Goal: Information Seeking & Learning: Understand process/instructions

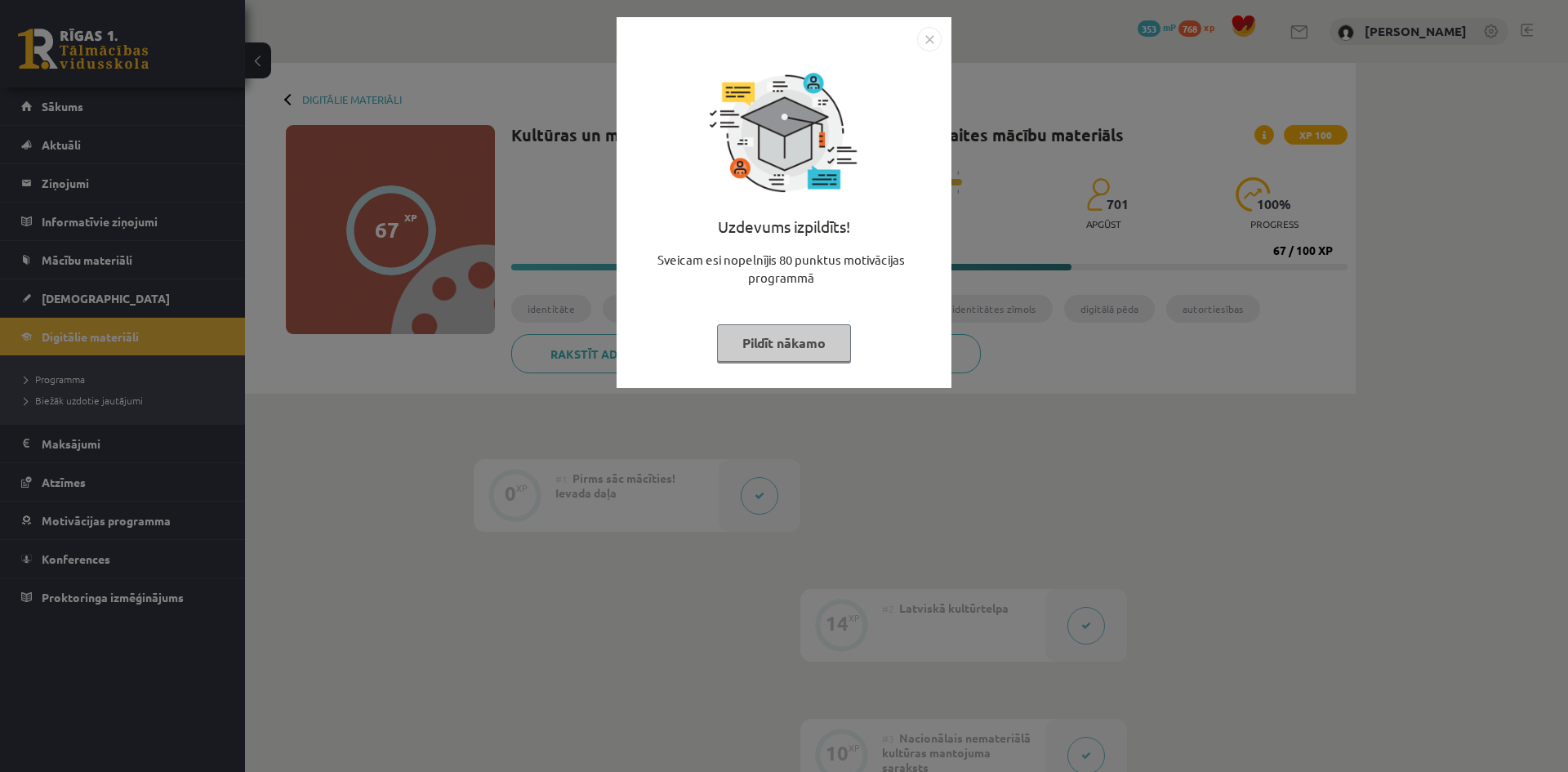
click at [763, 346] on button "Pildīt nākamo" at bounding box center [784, 343] width 134 height 37
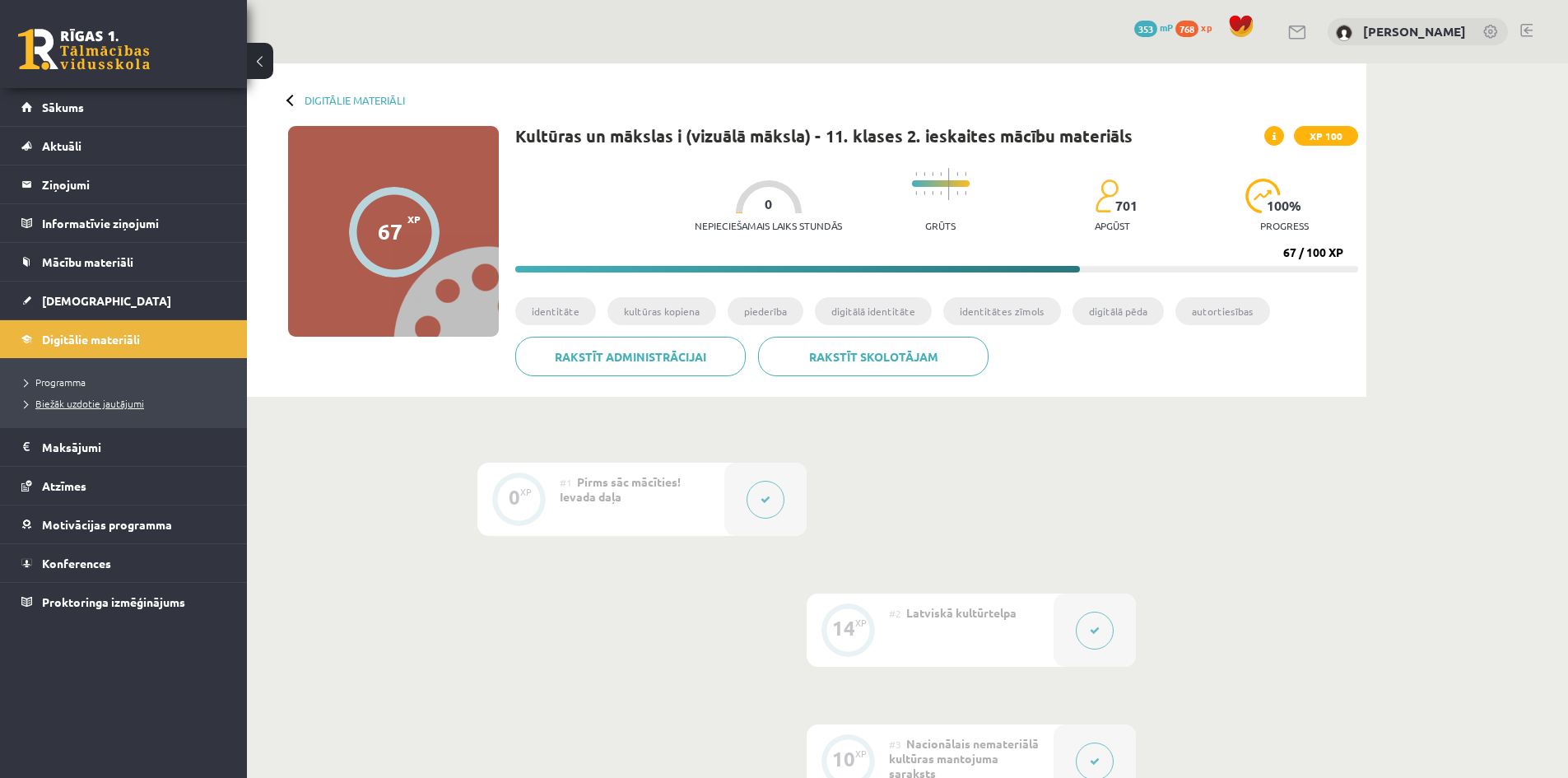
click at [64, 405] on span "Biežāk uzdotie jautājumi" at bounding box center [84, 403] width 119 height 13
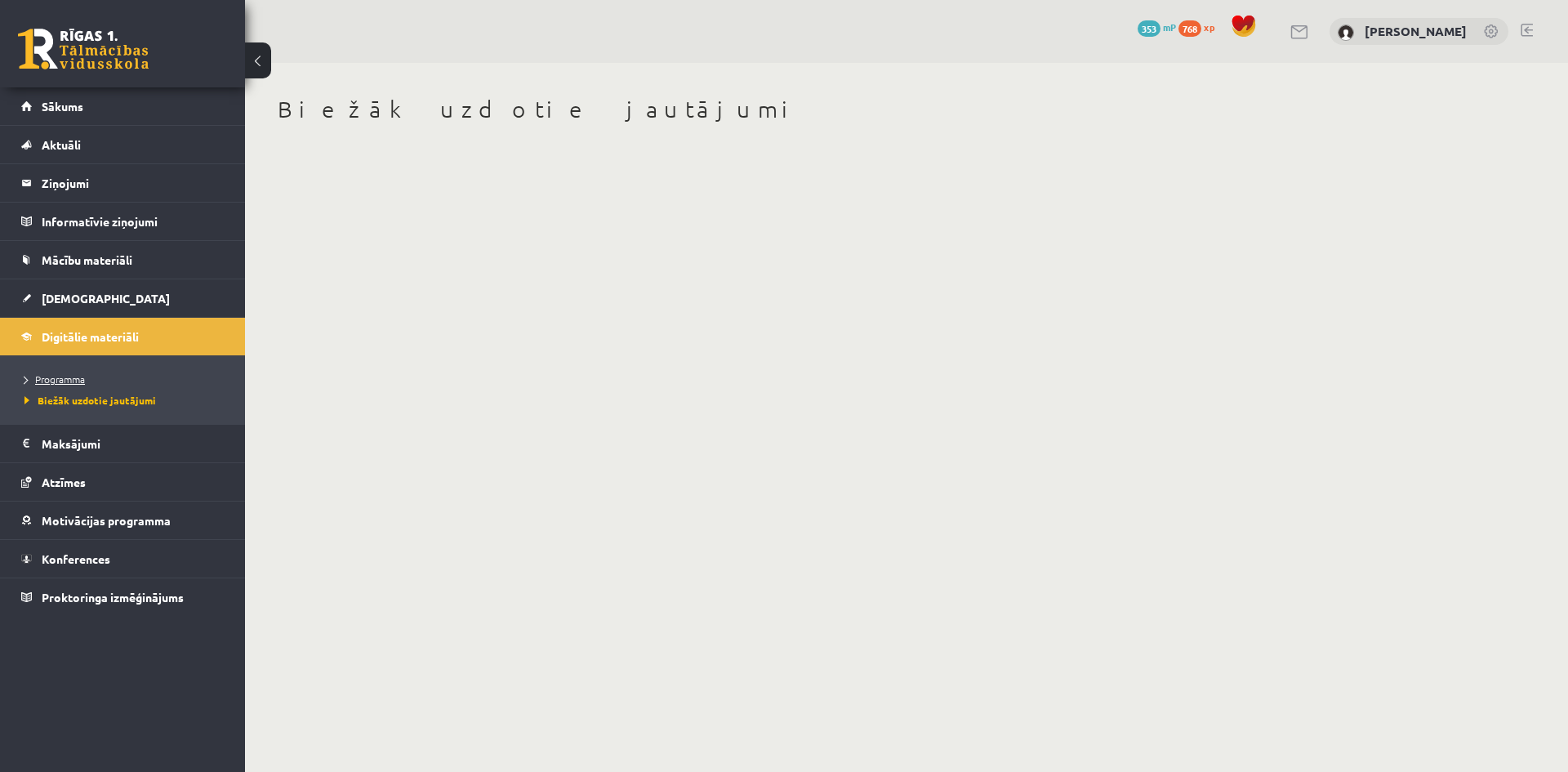
click at [85, 377] on span "Programma" at bounding box center [55, 378] width 60 height 13
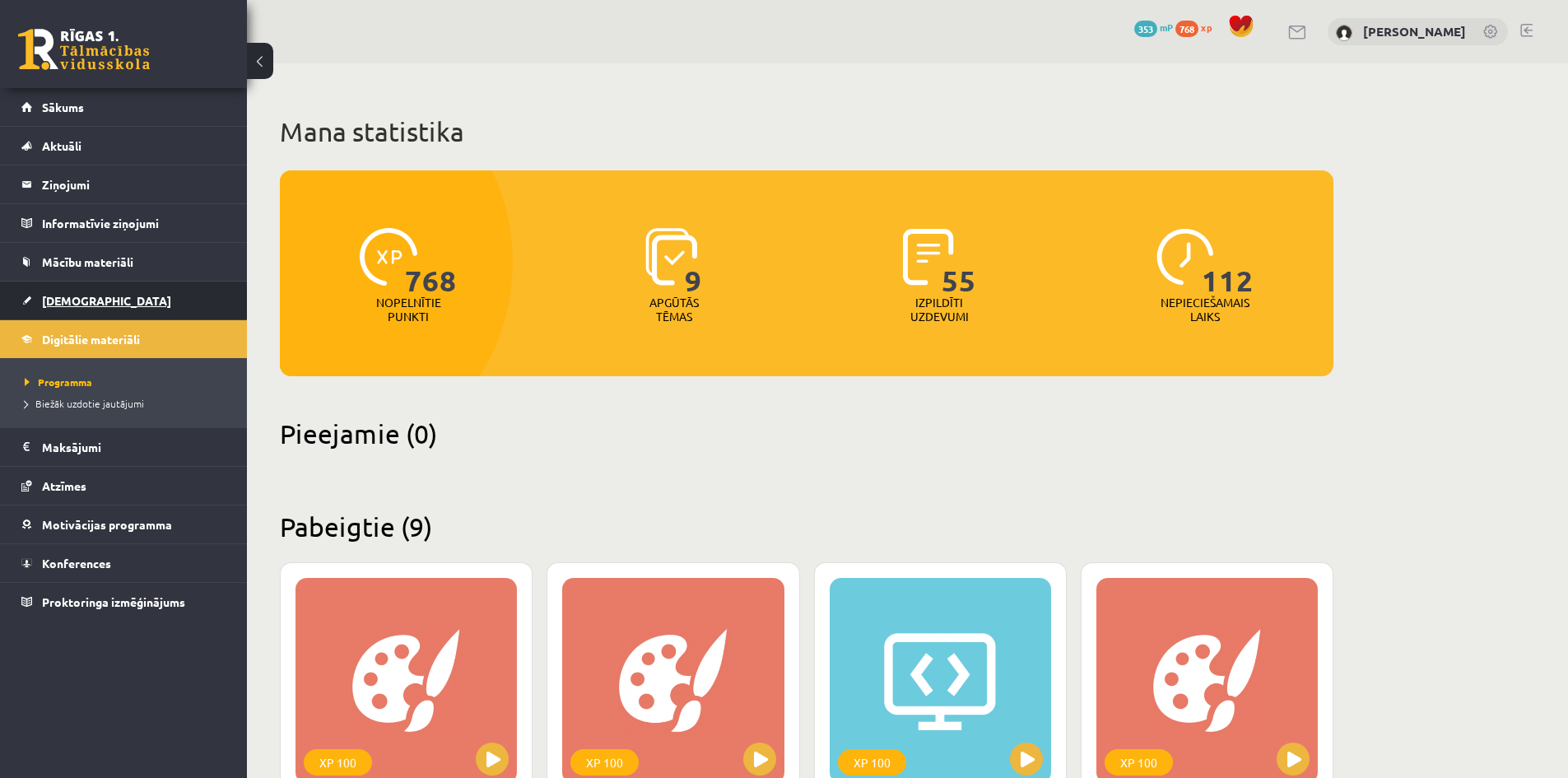
click at [94, 300] on link "[DEMOGRAPHIC_DATA]" at bounding box center [124, 301] width 205 height 38
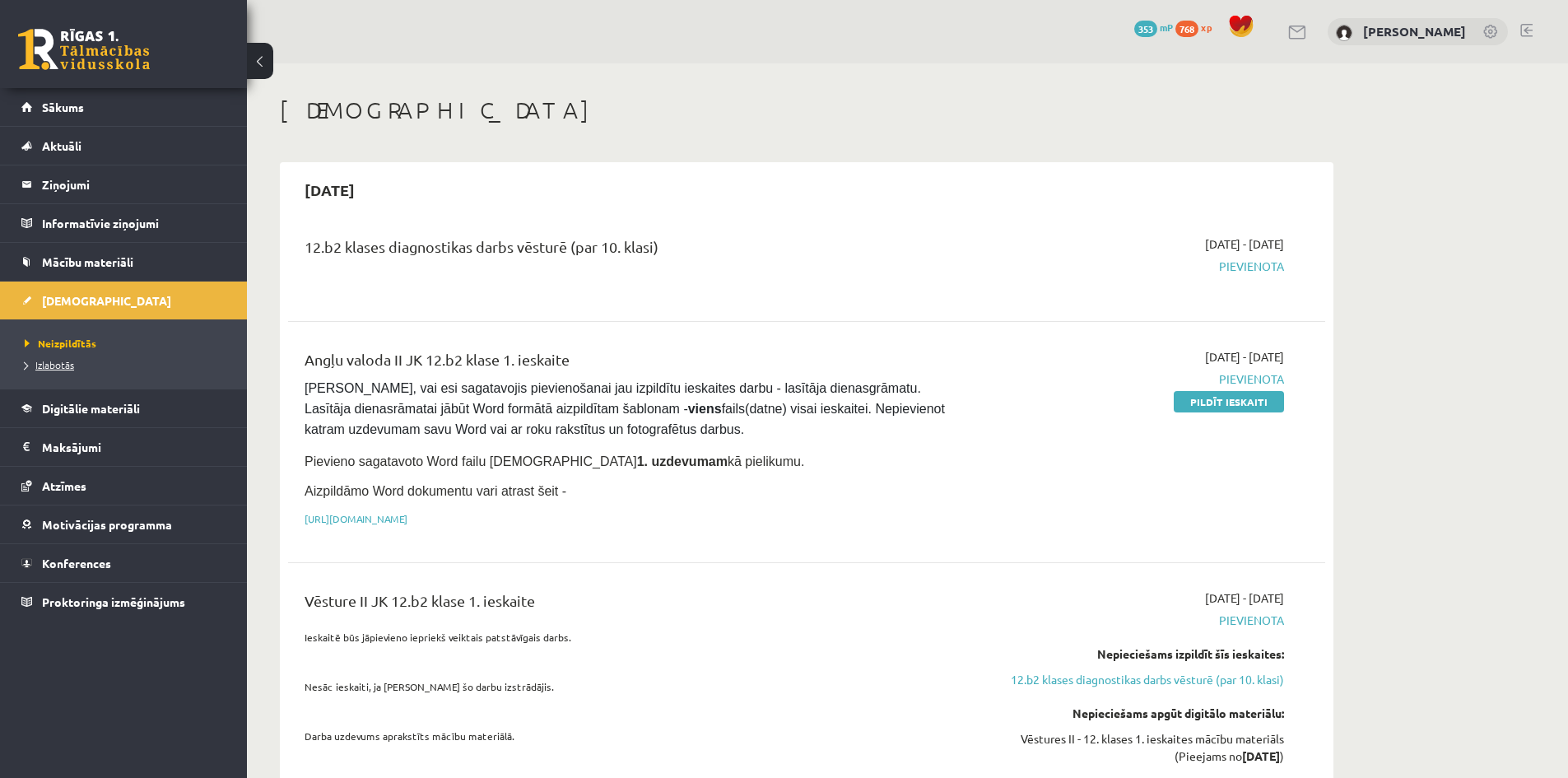
click at [61, 369] on span "Izlabotās" at bounding box center [49, 364] width 49 height 13
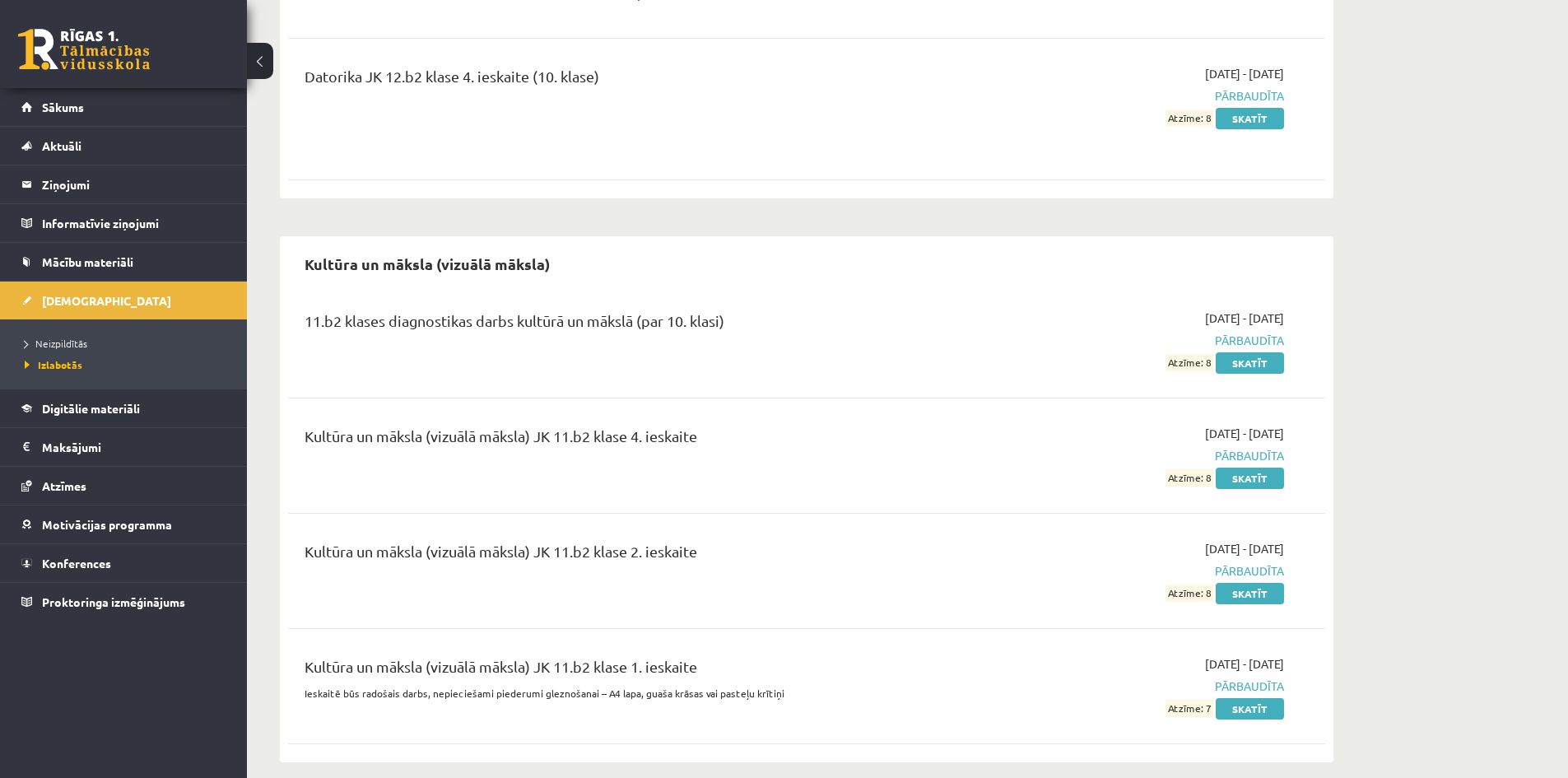
scroll to position [1115, 0]
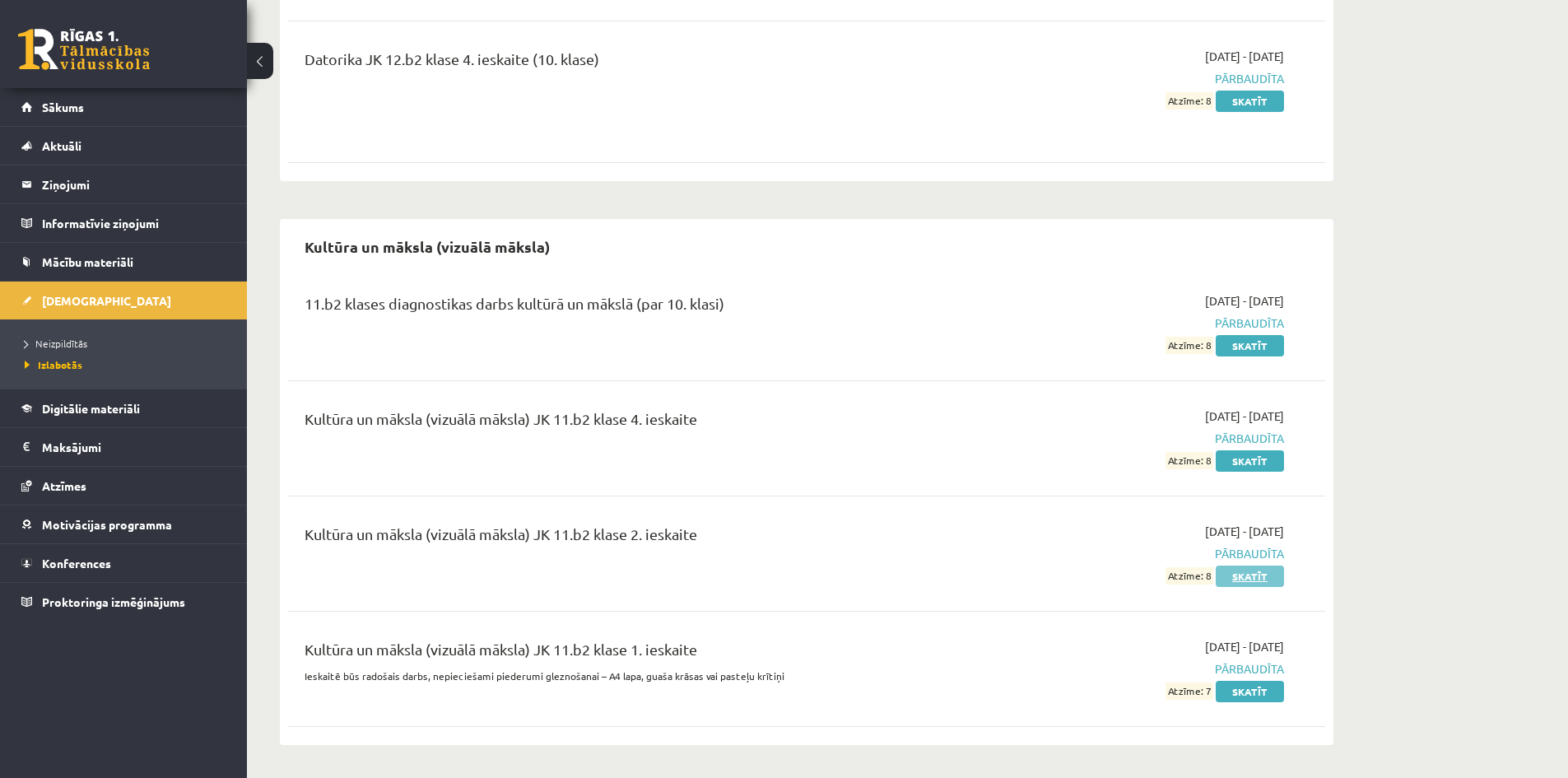
click at [1237, 581] on link "Skatīt" at bounding box center [1250, 577] width 68 height 21
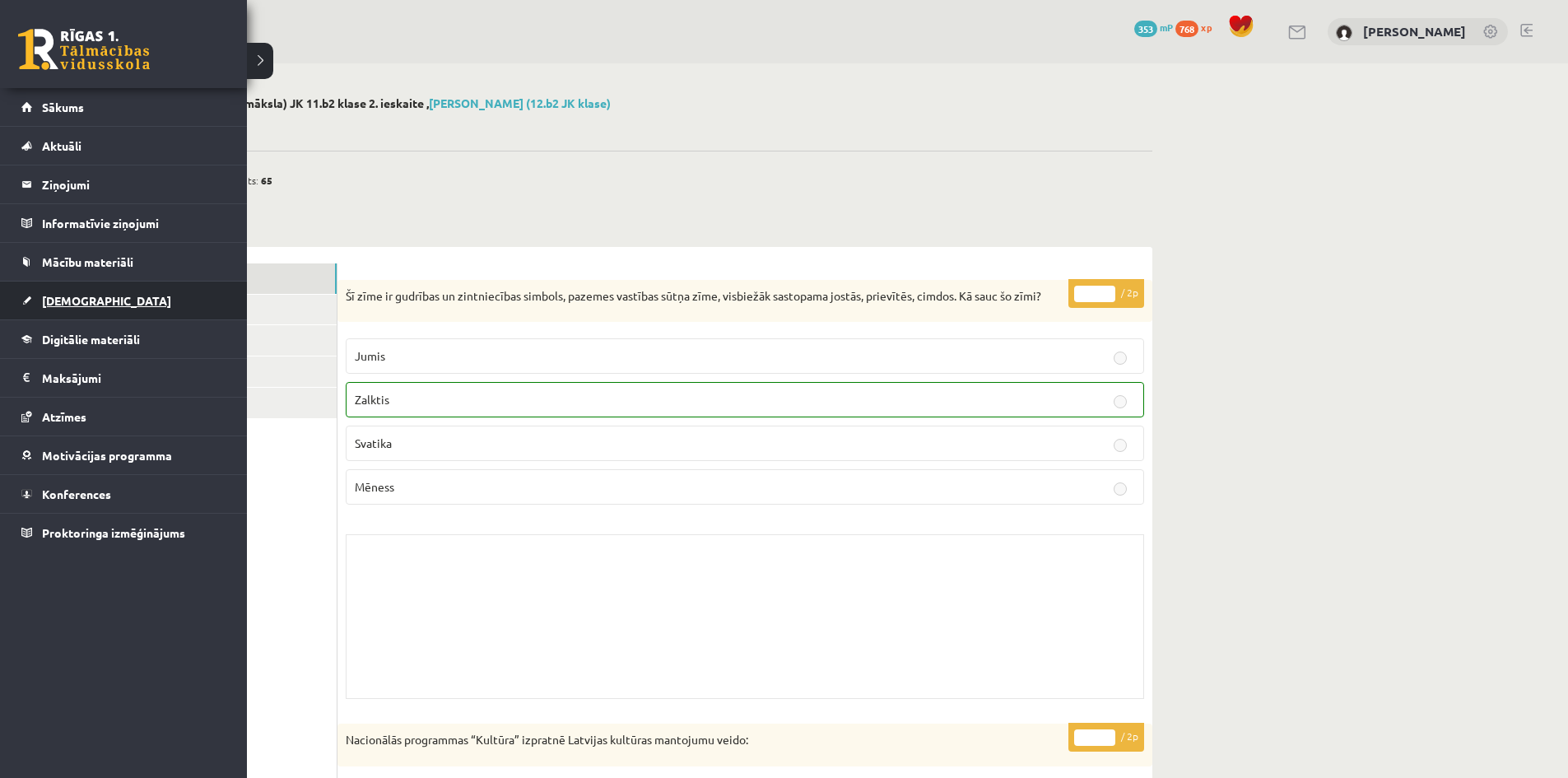
click at [59, 298] on span "[DEMOGRAPHIC_DATA]" at bounding box center [107, 300] width 129 height 15
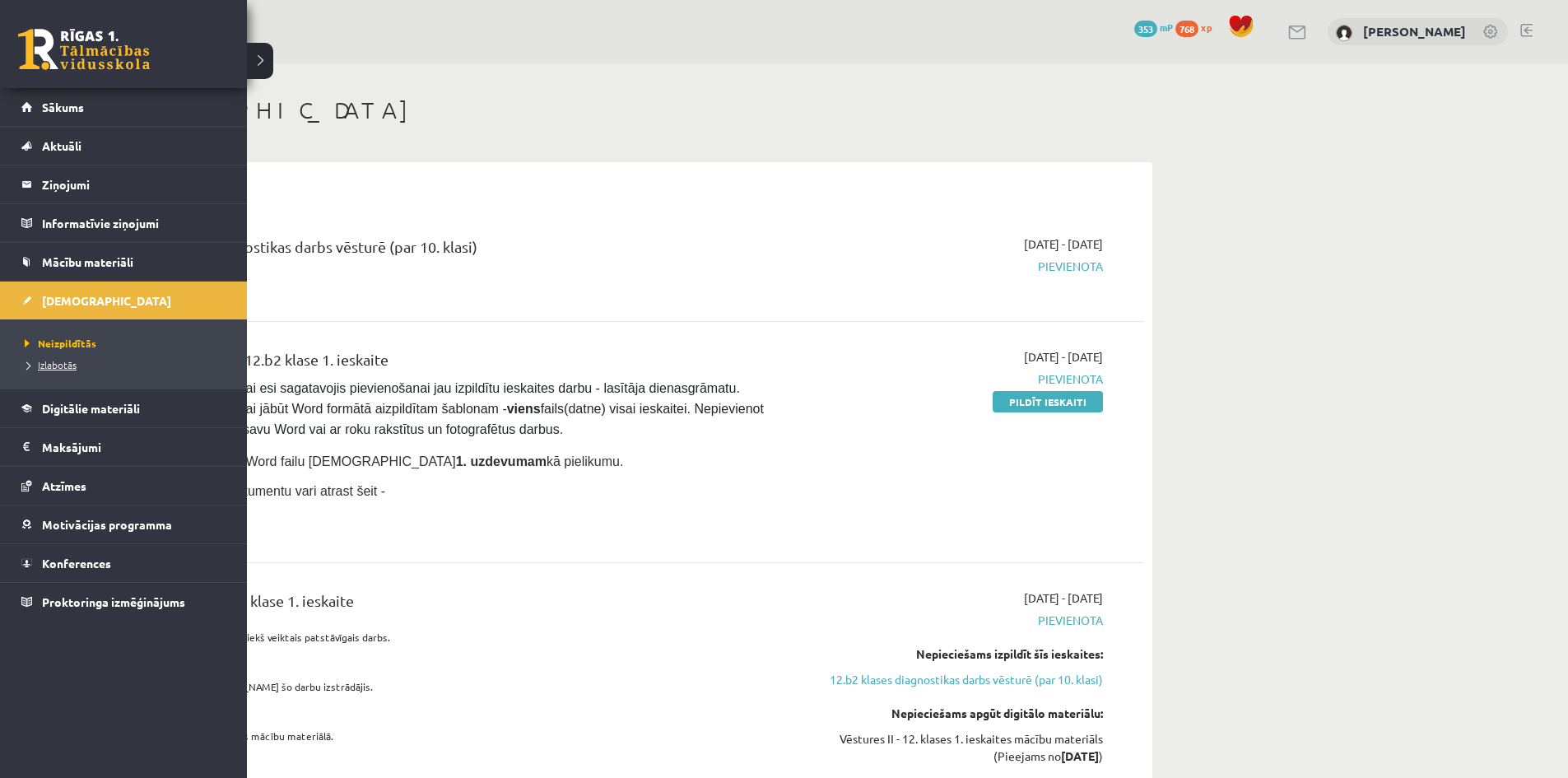
click at [35, 363] on span "Izlabotās" at bounding box center [48, 364] width 56 height 13
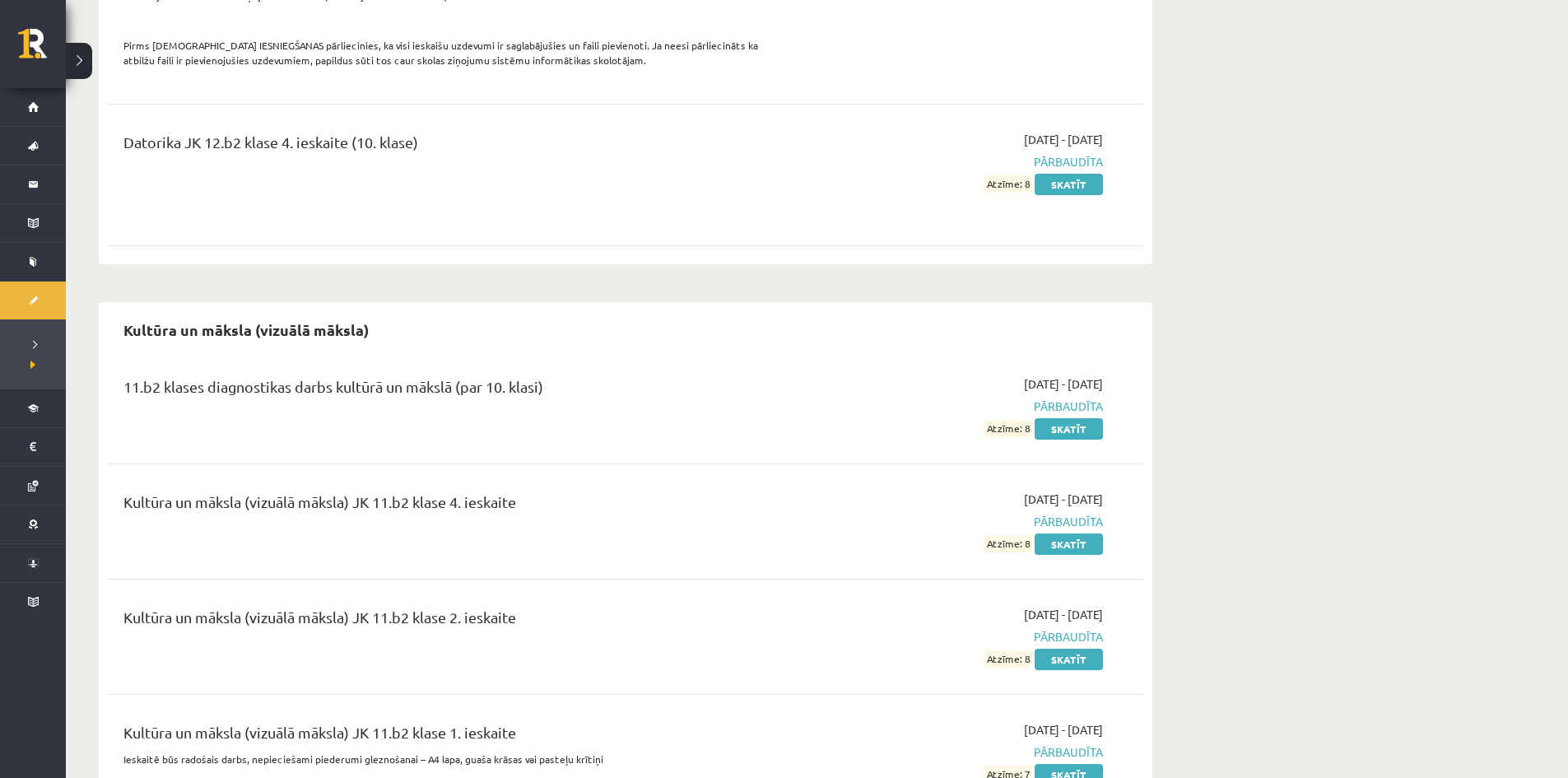
scroll to position [1115, 0]
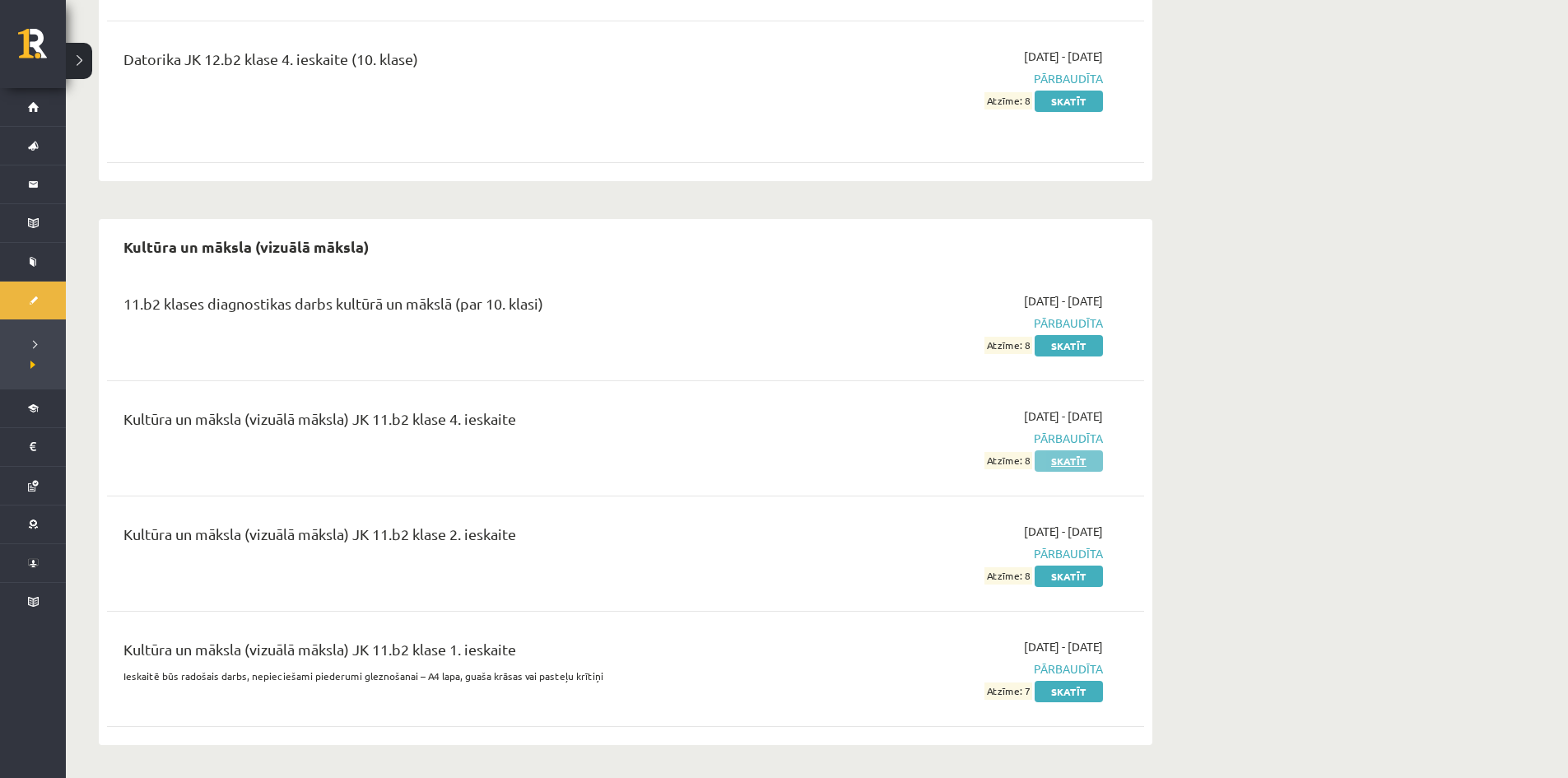
click at [1071, 462] on link "Skatīt" at bounding box center [1069, 461] width 68 height 21
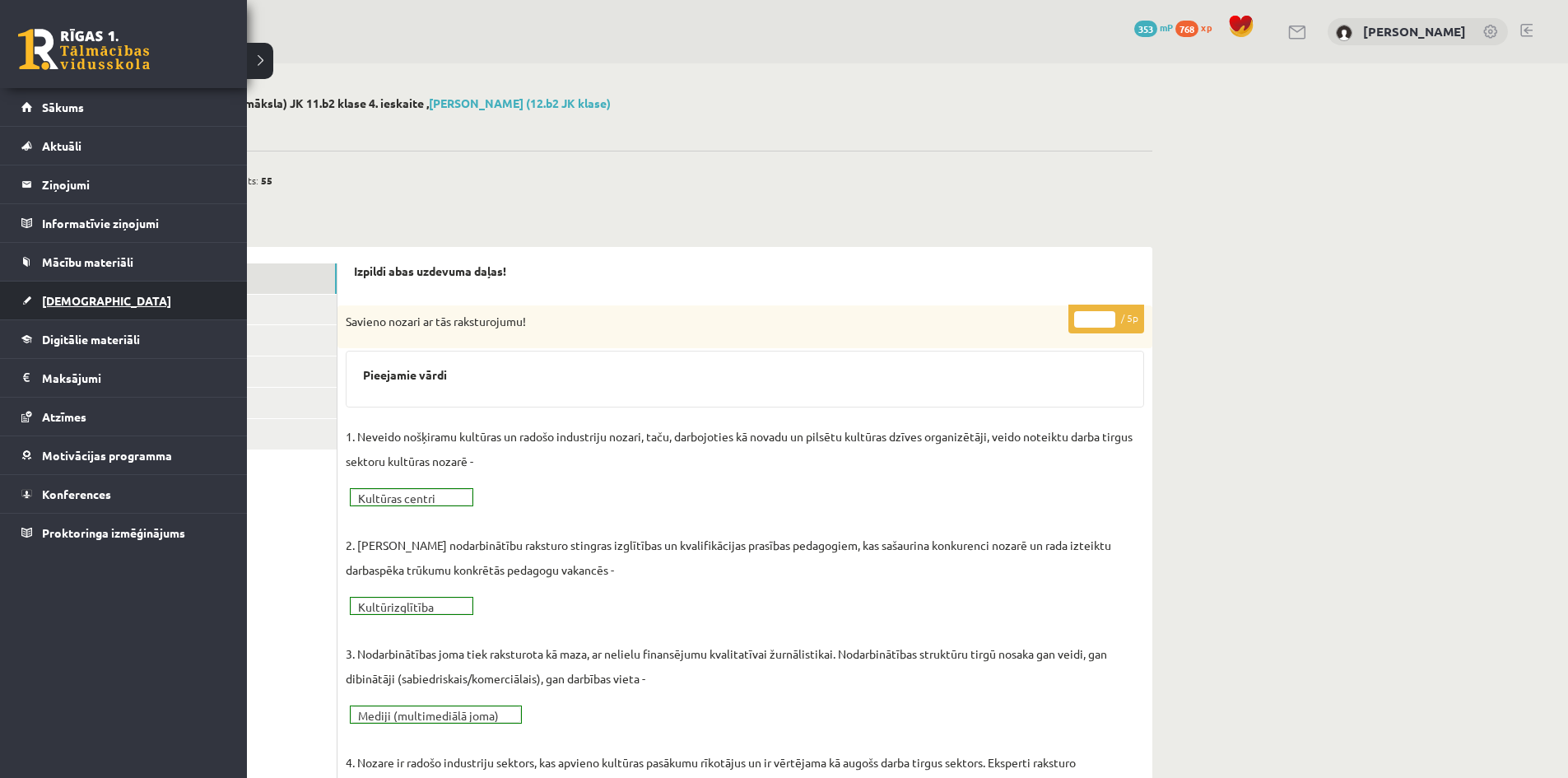
click at [72, 296] on span "[DEMOGRAPHIC_DATA]" at bounding box center [107, 300] width 129 height 15
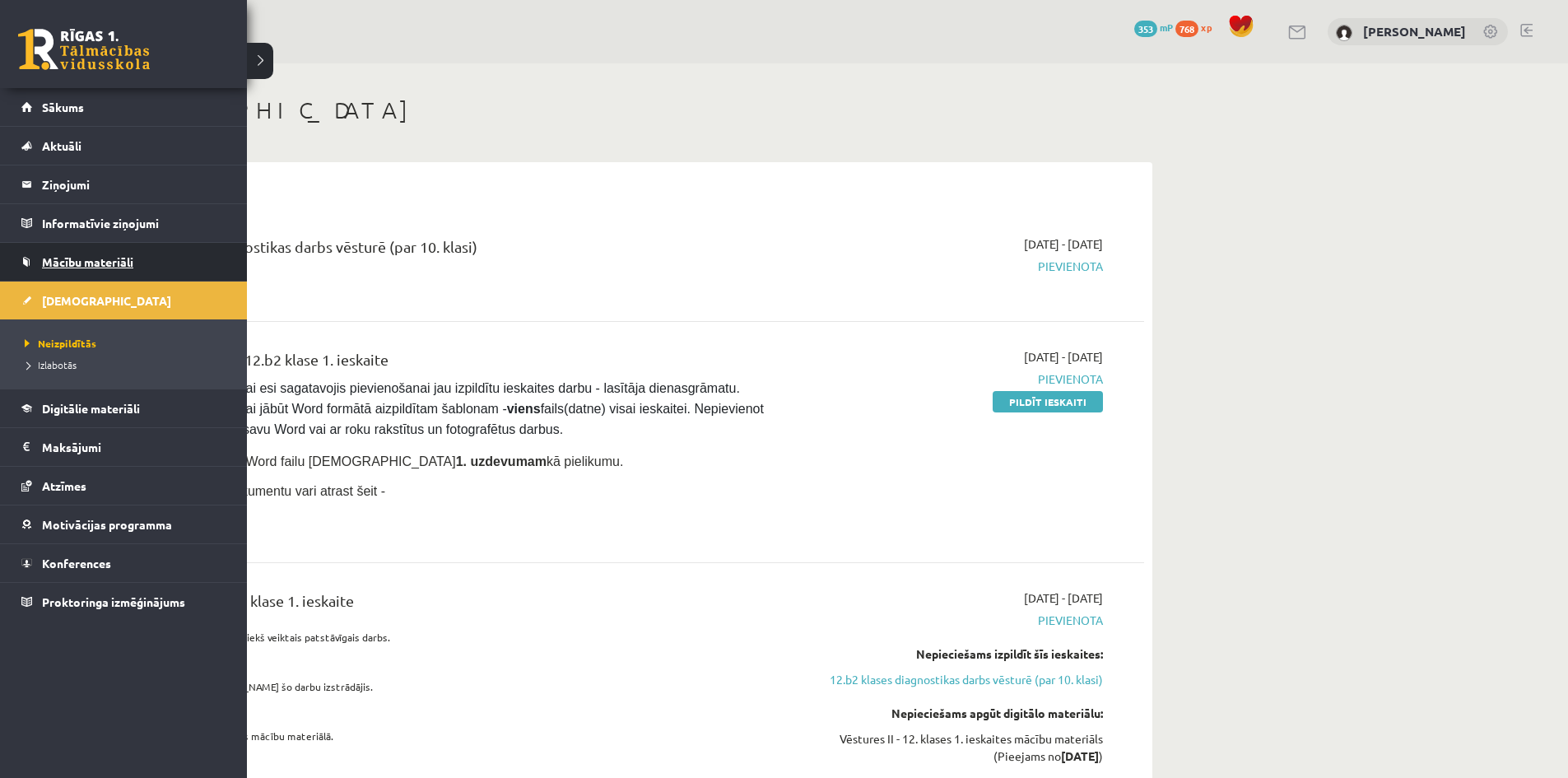
click at [64, 265] on span "Mācību materiāli" at bounding box center [88, 261] width 91 height 15
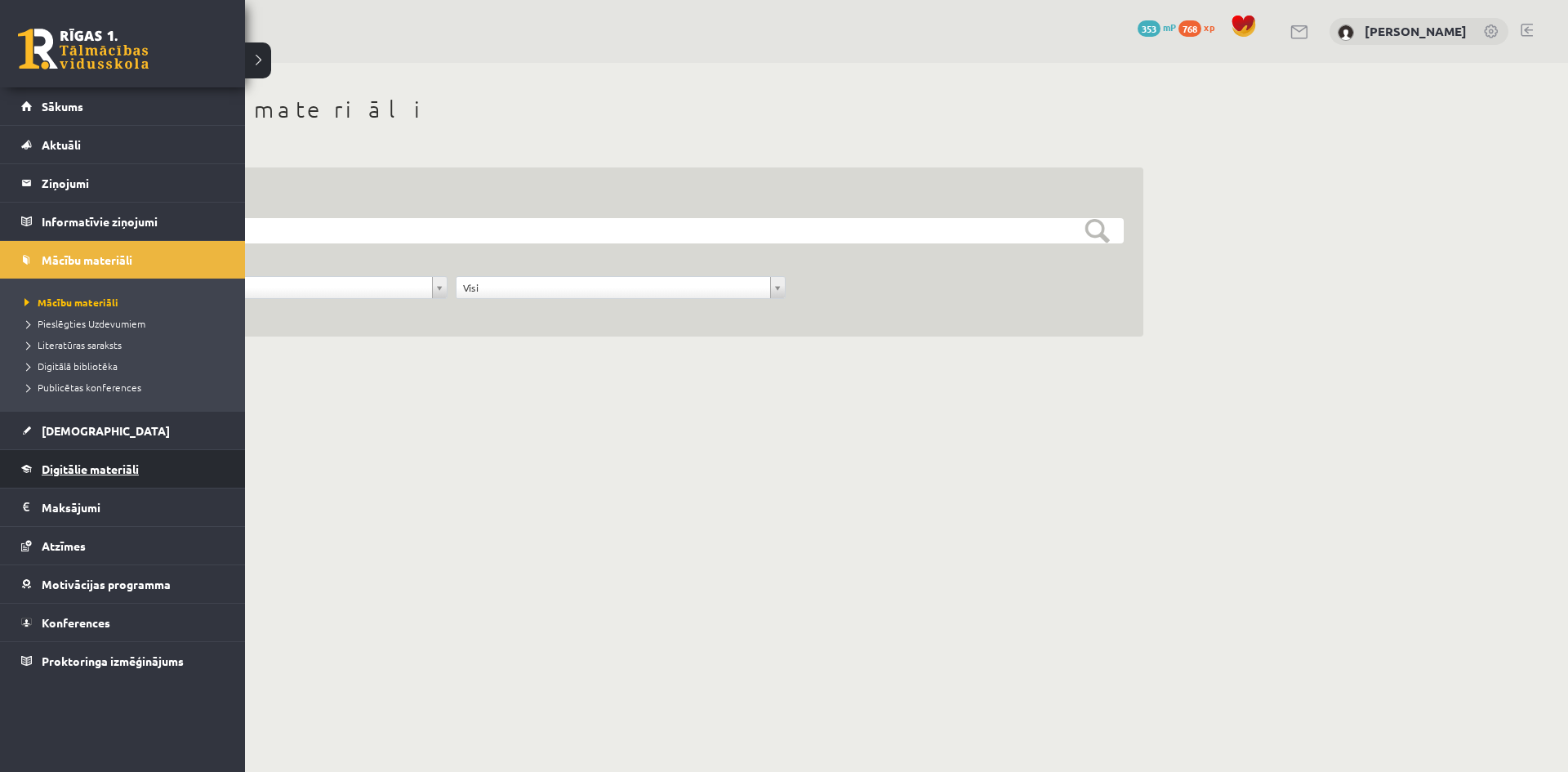
click at [127, 458] on link "Digitālie materiāli" at bounding box center [123, 469] width 203 height 37
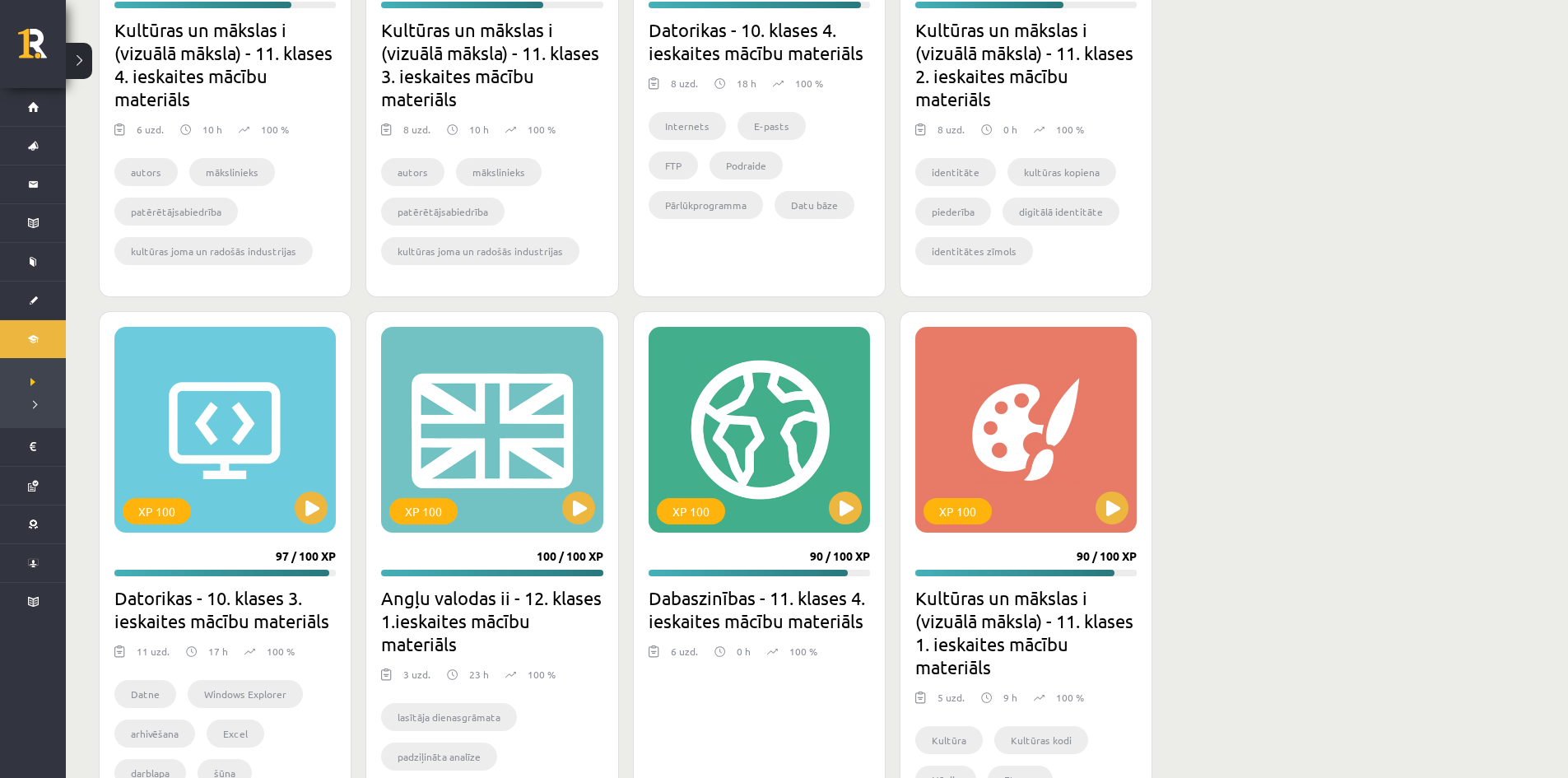
scroll to position [824, 0]
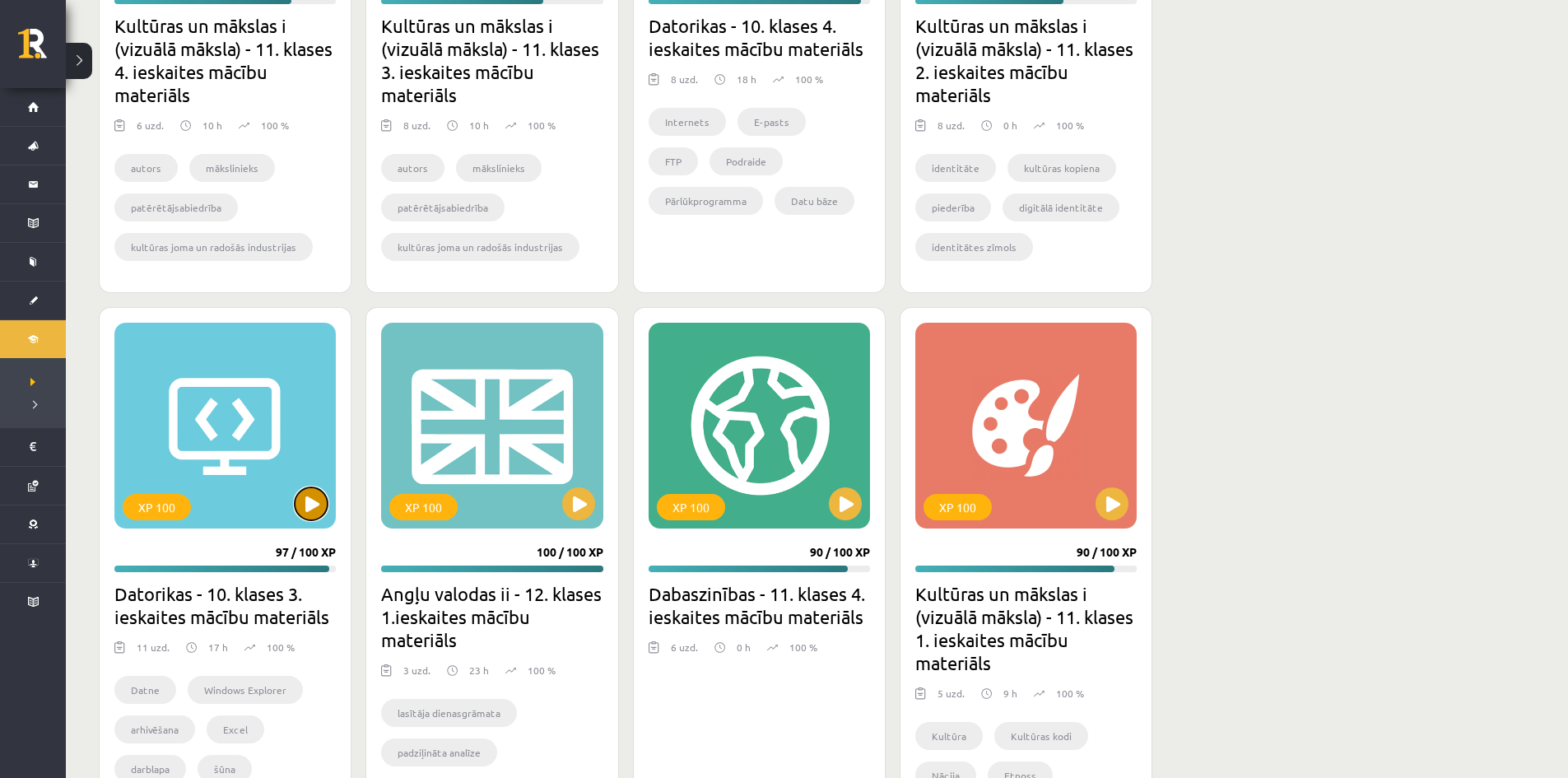
click at [311, 488] on button at bounding box center [311, 504] width 33 height 33
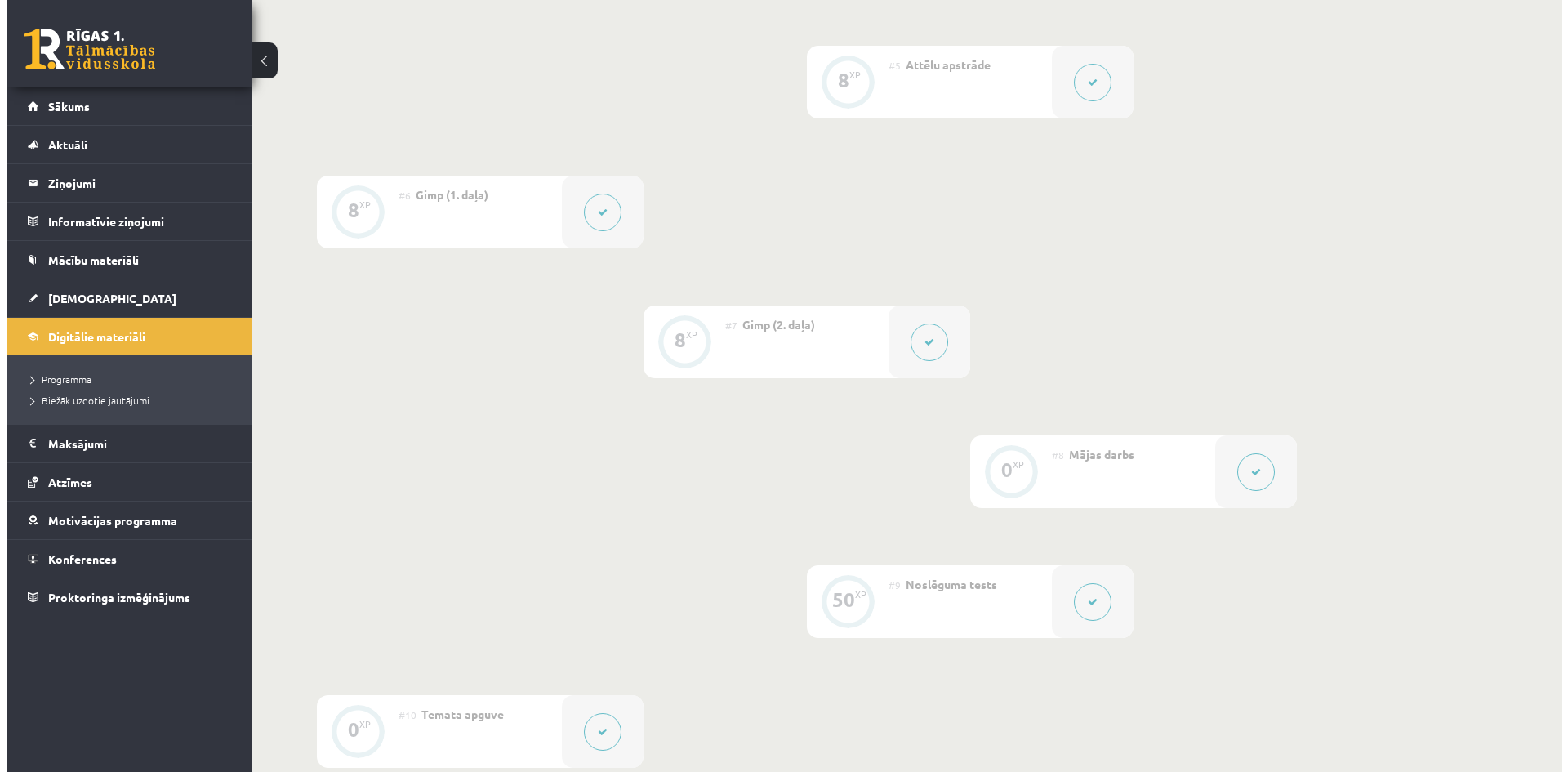
scroll to position [981, 0]
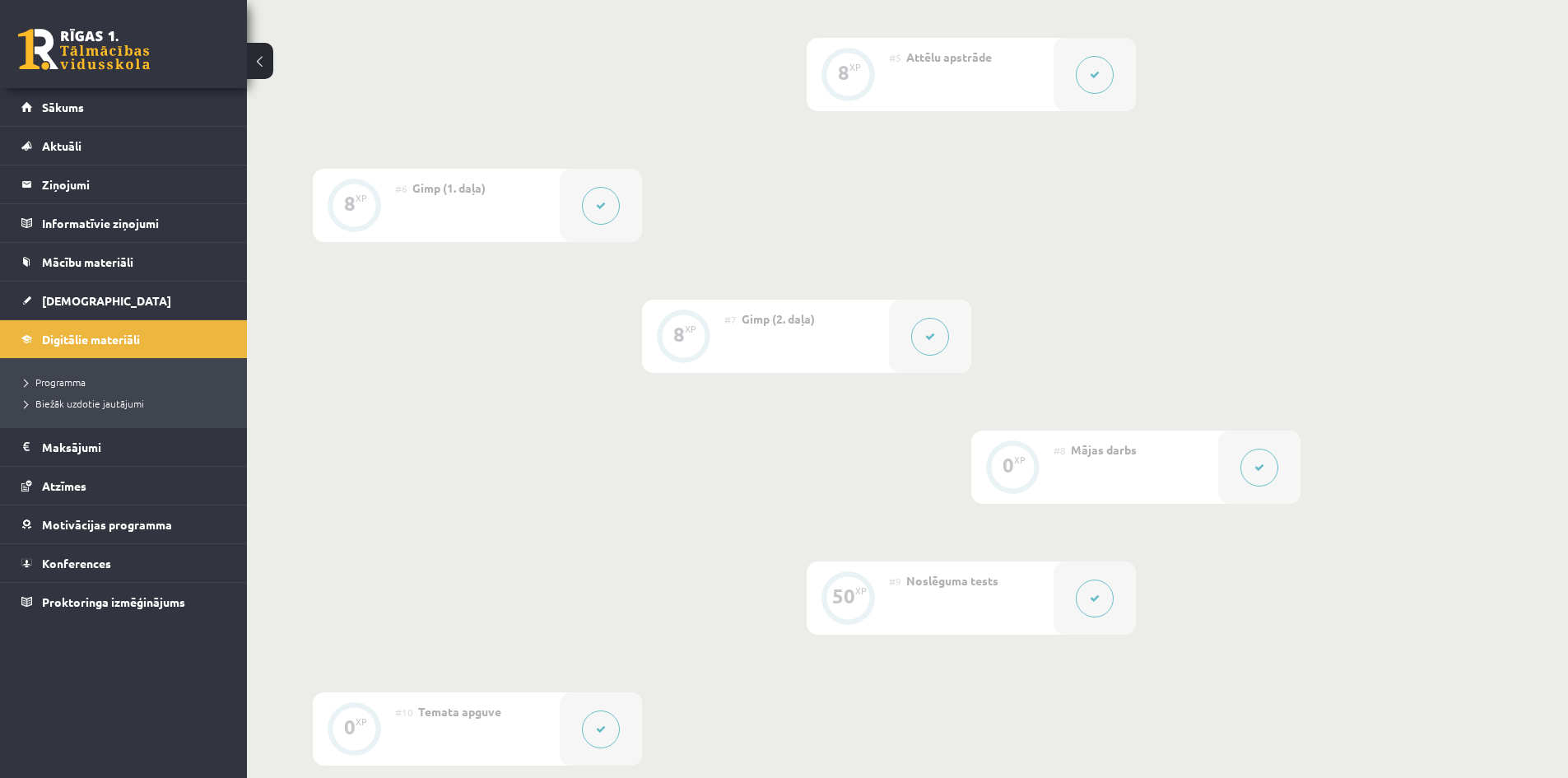
click at [1286, 473] on div at bounding box center [1259, 467] width 82 height 73
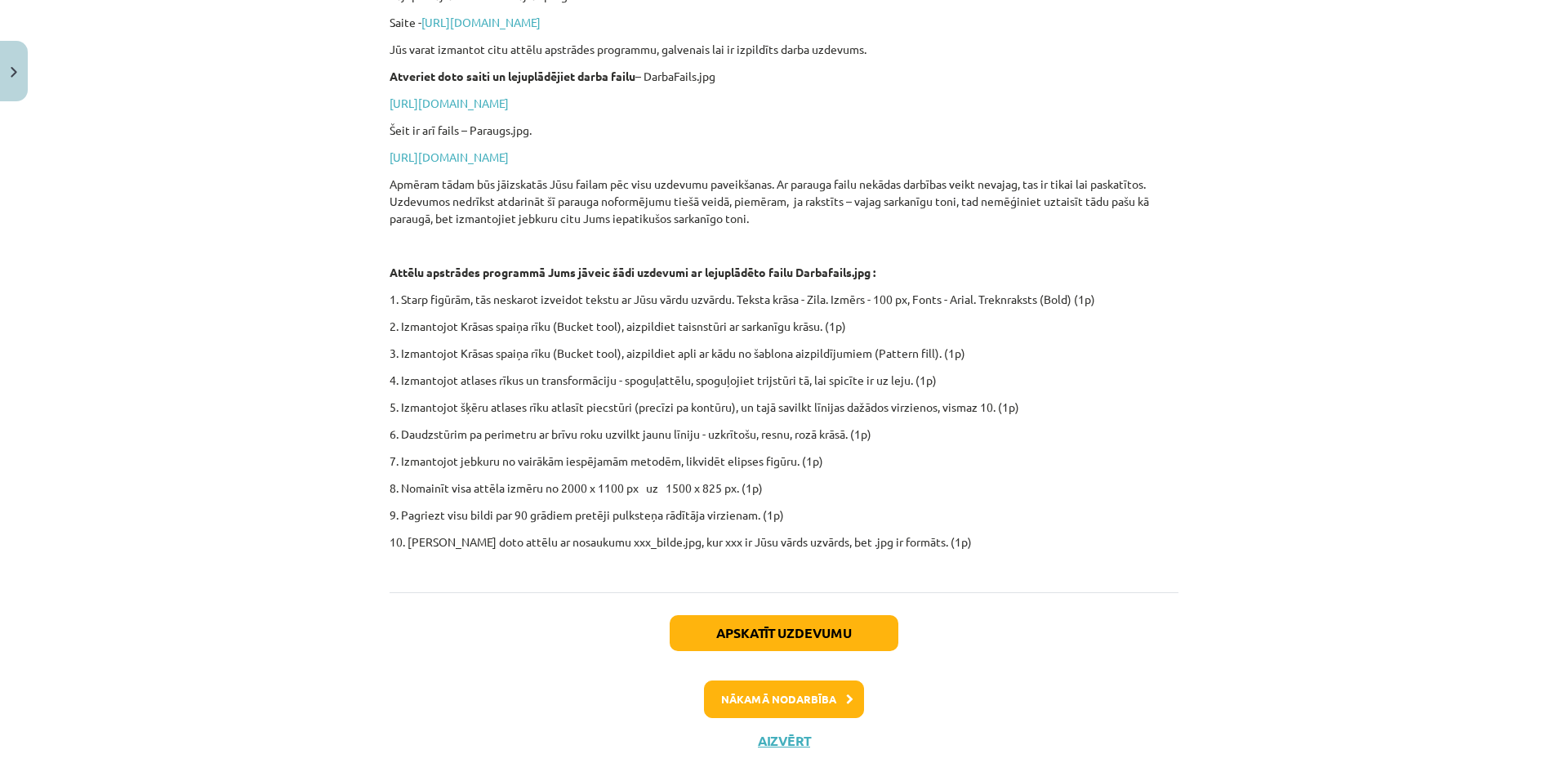
scroll to position [399, 0]
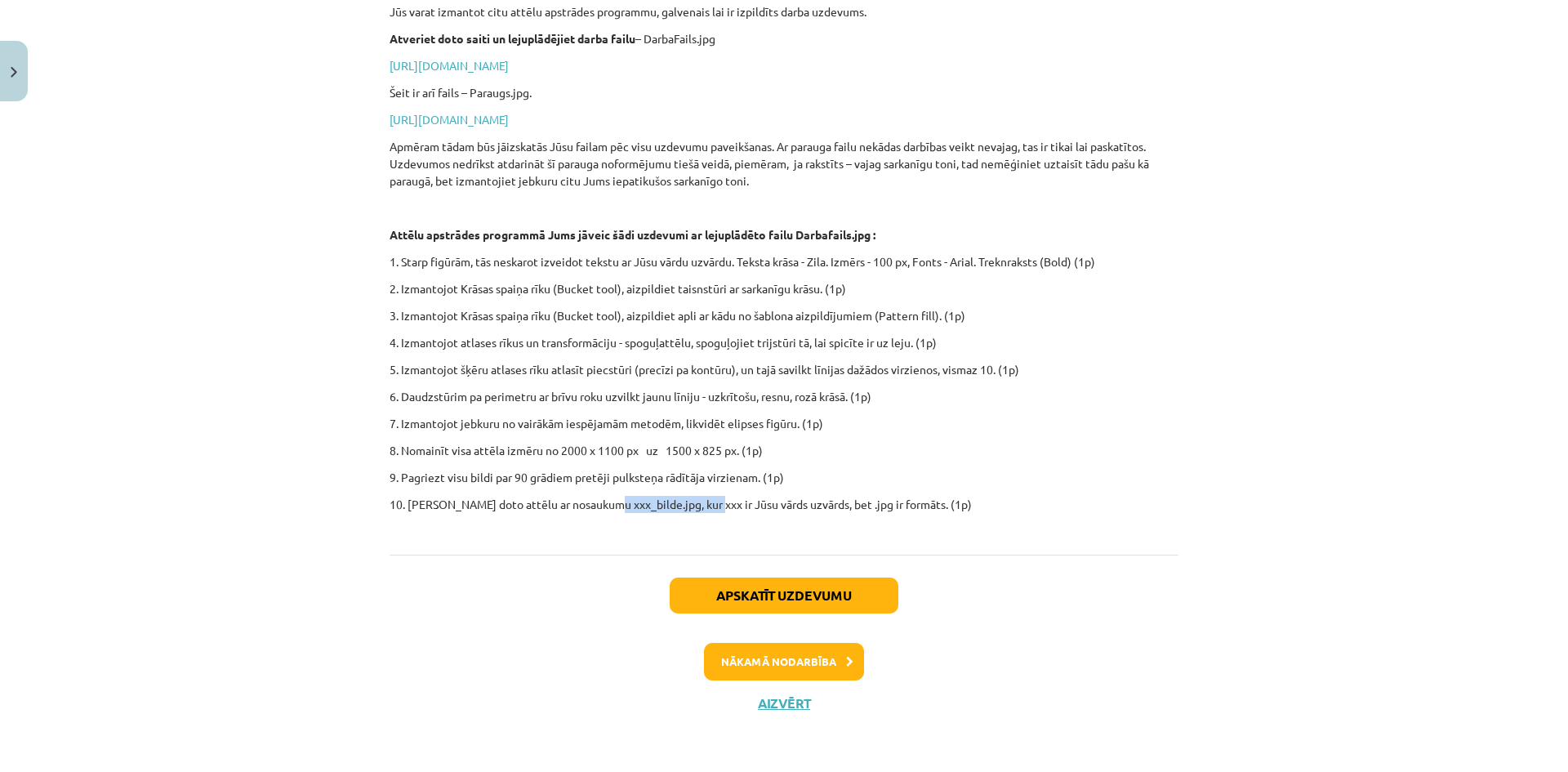
drag, startPoint x: 599, startPoint y: 502, endPoint x: 701, endPoint y: 504, distance: 102.0
click at [701, 504] on p "10. [PERSON_NAME] doto attēlu ar nosaukumu xxx_bilde.jpg, kur xxx ir Jūsu vārds…" at bounding box center [784, 513] width 789 height 35
click at [707, 502] on p "10. [PERSON_NAME] doto attēlu ar nosaukumu xxx_bilde.jpg, kur xxx ir Jūsu vārds…" at bounding box center [784, 513] width 789 height 35
click at [709, 503] on p "10. [PERSON_NAME] doto attēlu ar nosaukumu xxx_bilde.jpg, kur xxx ir Jūsu vārds…" at bounding box center [784, 513] width 789 height 35
drag, startPoint x: 709, startPoint y: 503, endPoint x: 615, endPoint y: 500, distance: 94.0
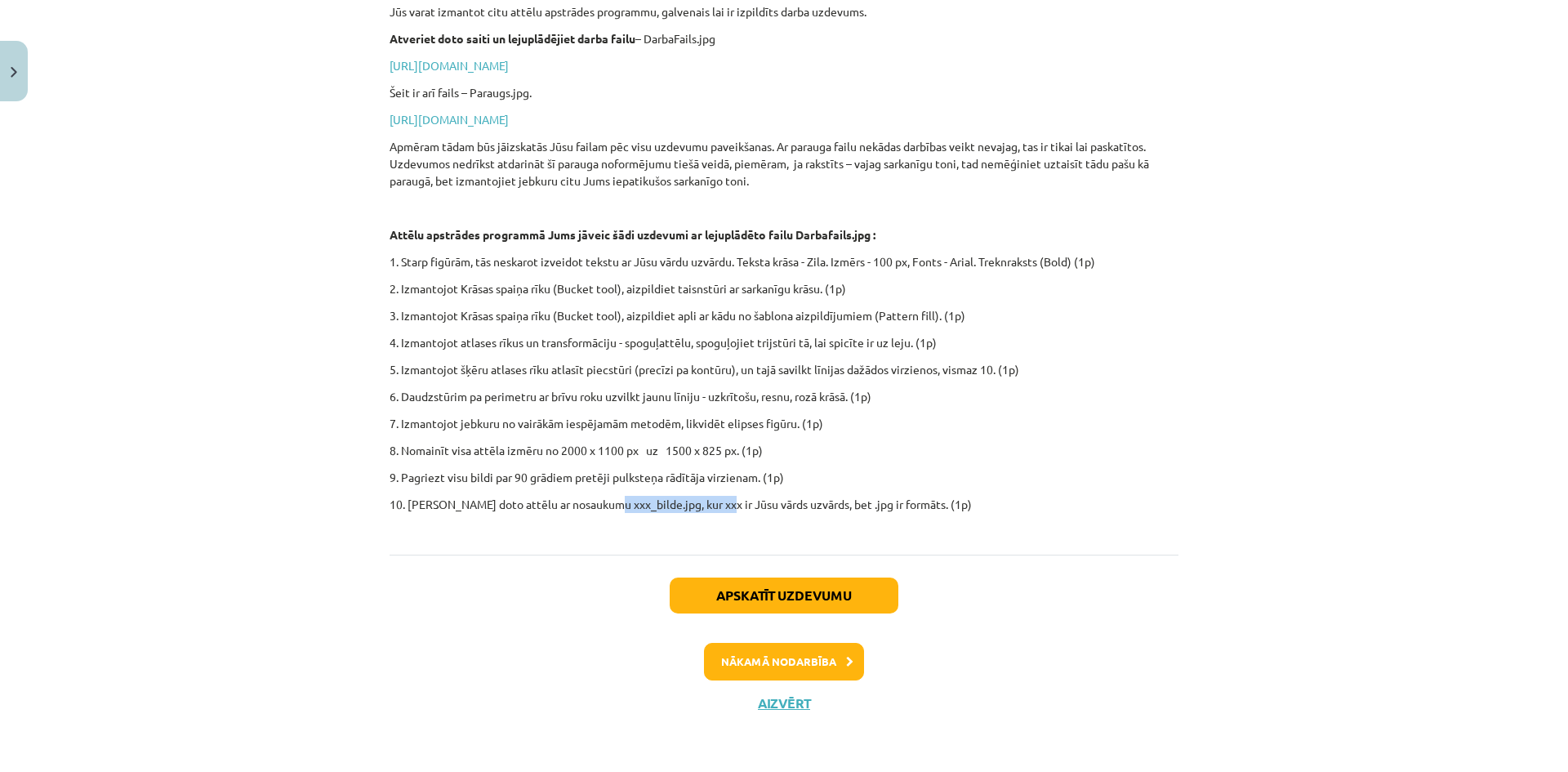
click at [615, 500] on p "10. [PERSON_NAME] doto attēlu ar nosaukumu xxx_bilde.jpg, kur xxx ir Jūsu vārds…" at bounding box center [784, 513] width 789 height 35
click at [666, 512] on p "10. [PERSON_NAME] doto attēlu ar nosaukumu xxx_bilde.jpg, kur xxx ir Jūsu vārds…" at bounding box center [784, 513] width 789 height 35
drag, startPoint x: 666, startPoint y: 504, endPoint x: 600, endPoint y: 505, distance: 66.0
click at [600, 505] on p "10. [PERSON_NAME] doto attēlu ar nosaukumu xxx_bilde.jpg, kur xxx ir Jūsu vārds…" at bounding box center [784, 513] width 789 height 35
copy p "xxx_bilde.jpg"
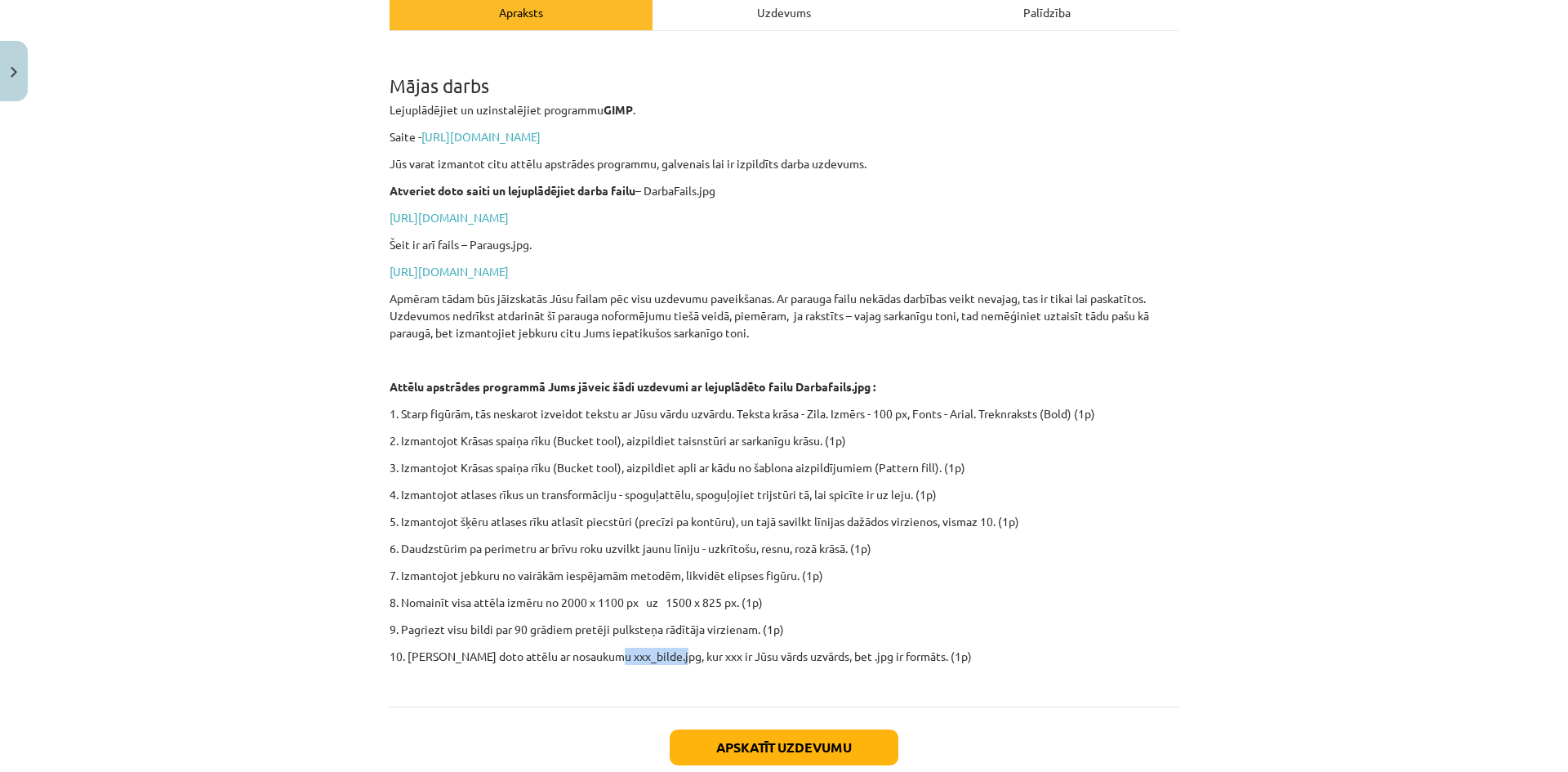
scroll to position [317, 0]
